Goal: Check status

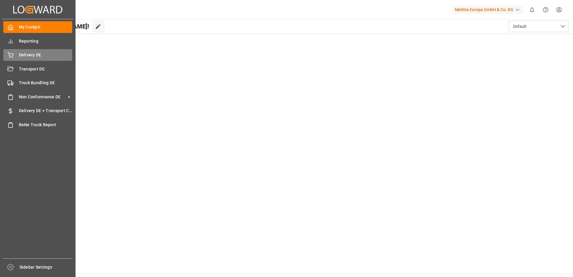
click at [12, 57] on icon at bounding box center [10, 55] width 6 height 6
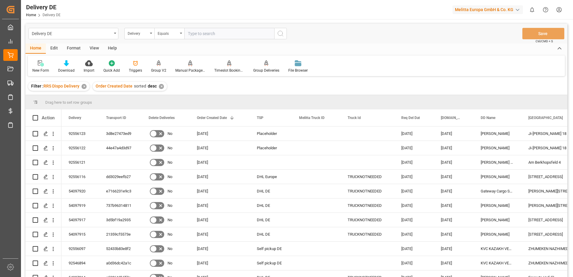
click at [205, 33] on input "text" at bounding box center [229, 33] width 90 height 11
type input "92553961"
click at [282, 33] on icon "search button" at bounding box center [280, 33] width 7 height 7
